Goal: Navigation & Orientation: Locate item on page

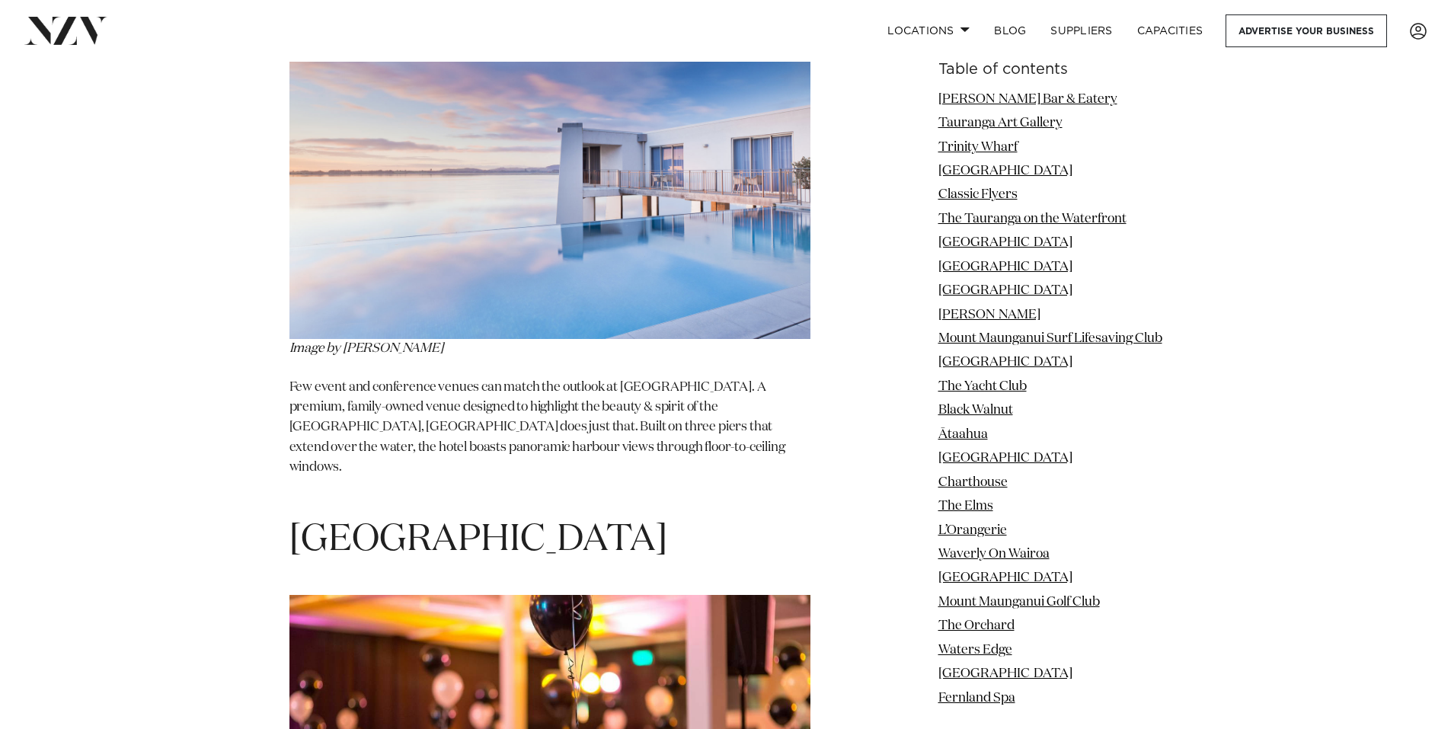
scroll to position [3275, 0]
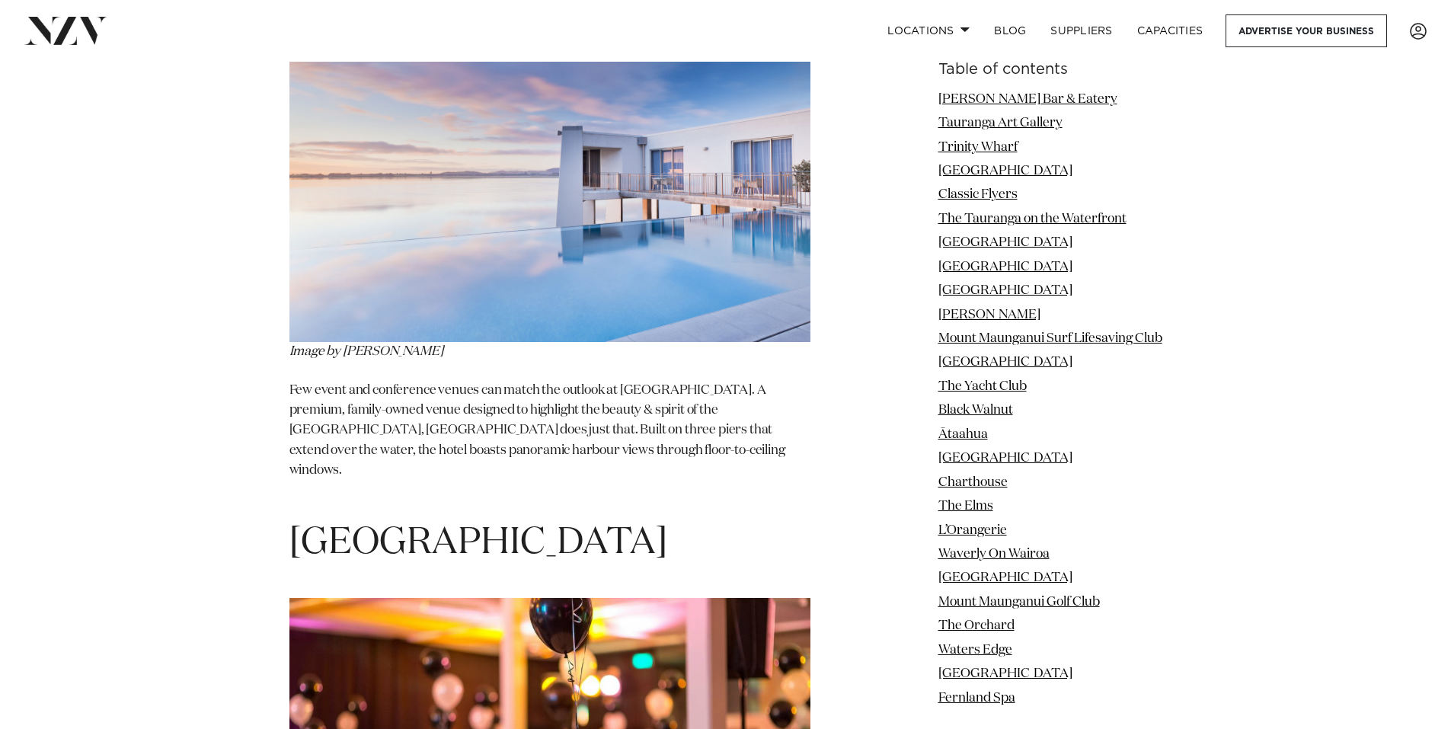
click at [528, 525] on span "[GEOGRAPHIC_DATA]" at bounding box center [478, 543] width 378 height 37
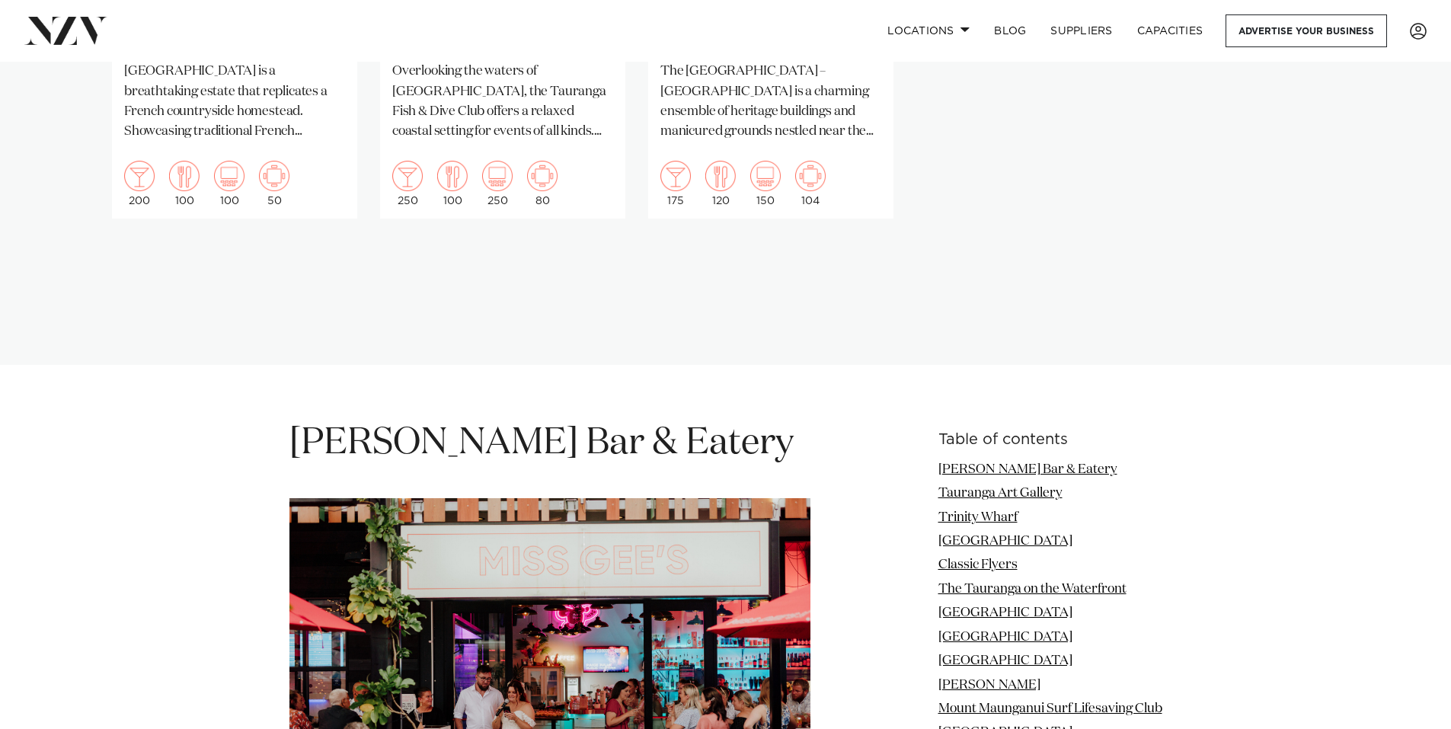
scroll to position [1828, 0]
